Goal: Navigation & Orientation: Find specific page/section

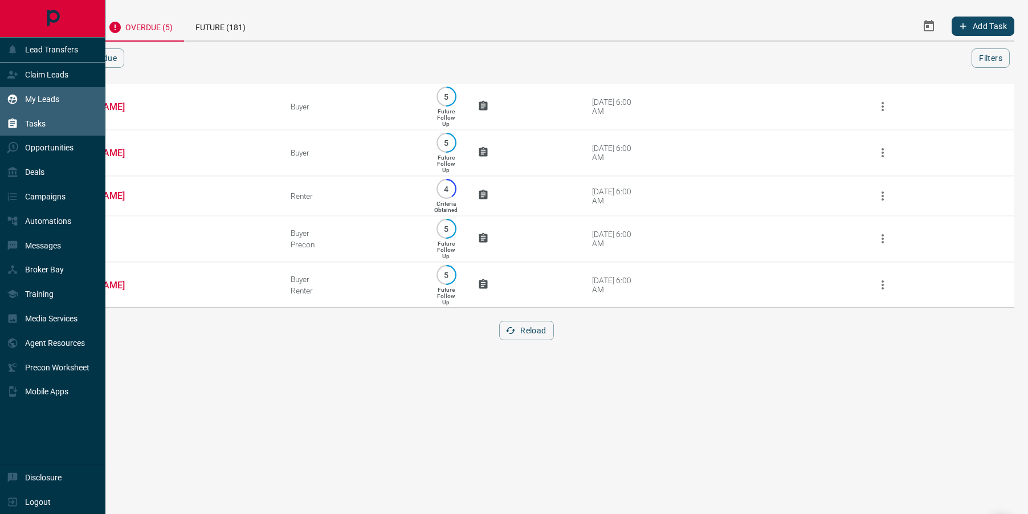
click at [34, 100] on p "My Leads" at bounding box center [42, 99] width 34 height 9
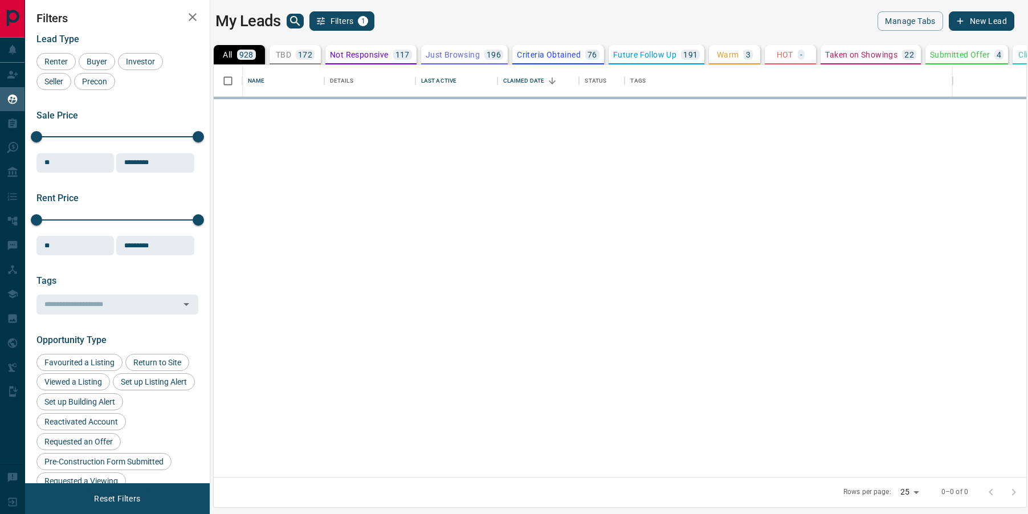
click at [293, 28] on div "My Leads Filters 1" at bounding box center [414, 20] width 399 height 19
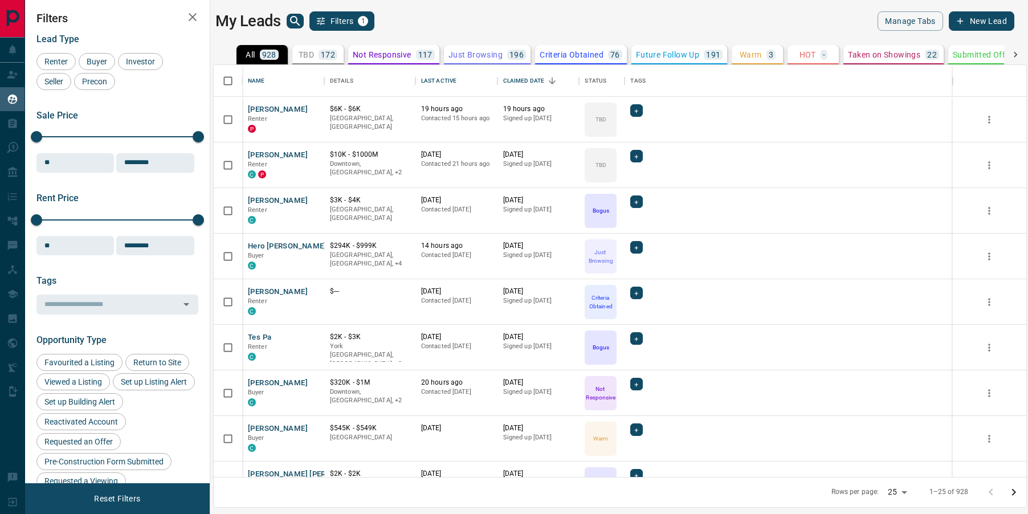
scroll to position [412, 813]
click at [292, 21] on icon "search button" at bounding box center [295, 21] width 14 height 14
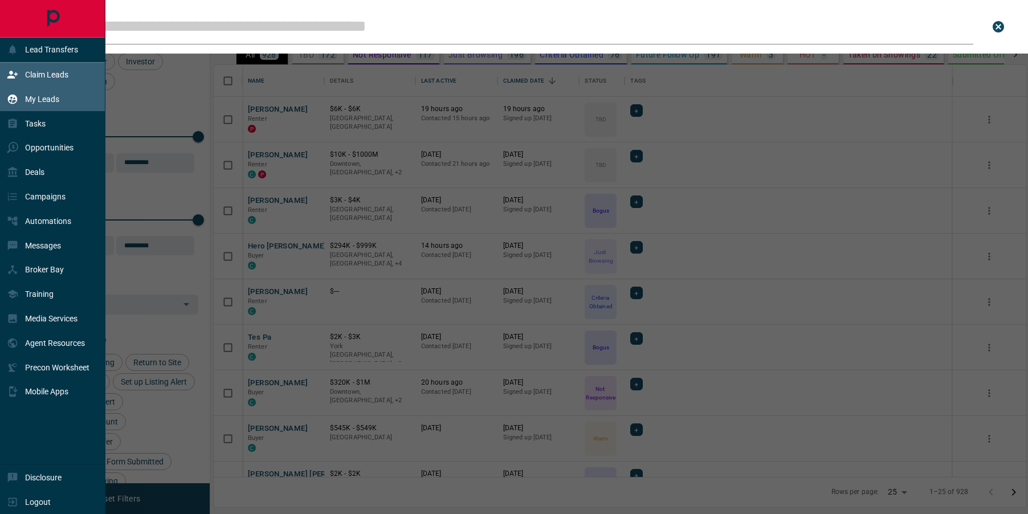
click at [18, 76] on div "Claim Leads" at bounding box center [38, 75] width 62 height 19
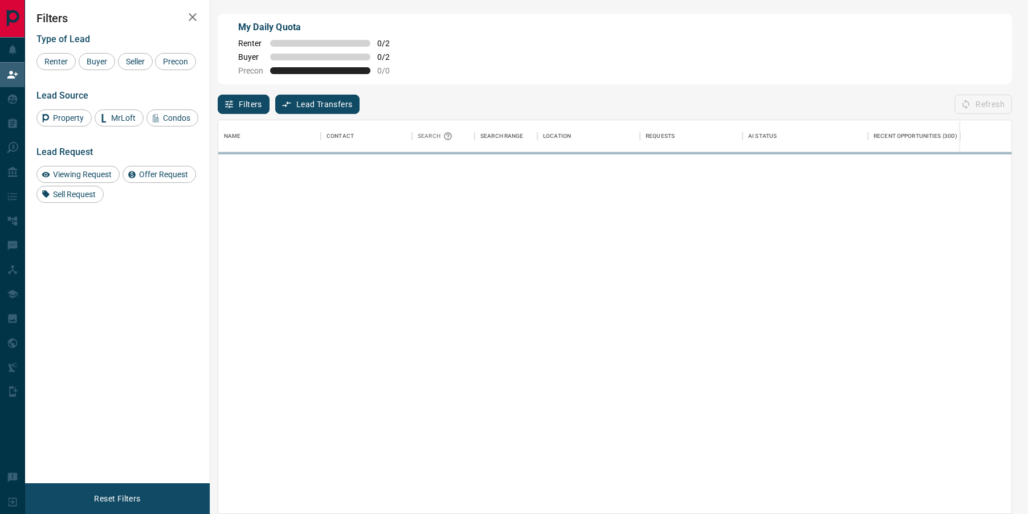
scroll to position [393, 793]
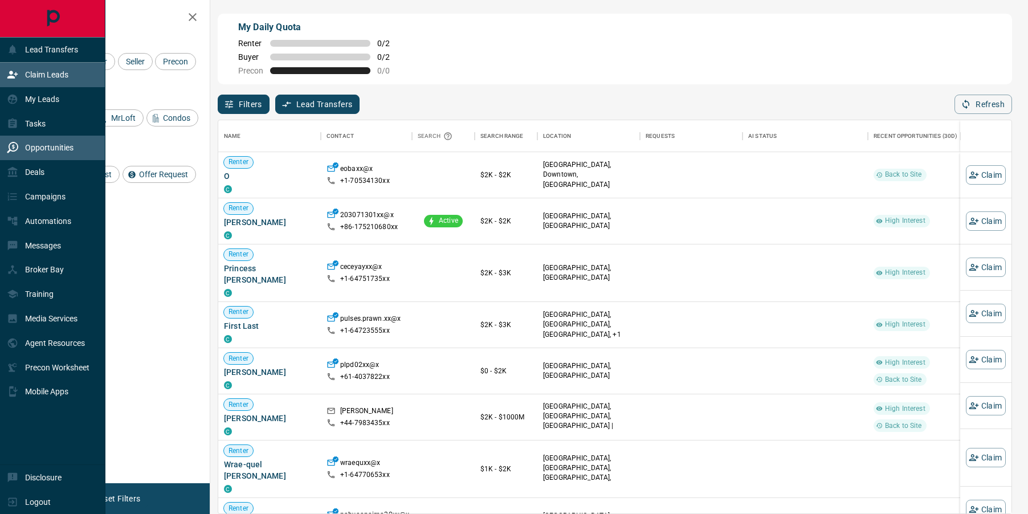
click at [31, 144] on p "Opportunities" at bounding box center [49, 147] width 48 height 9
